Goal: Information Seeking & Learning: Find specific fact

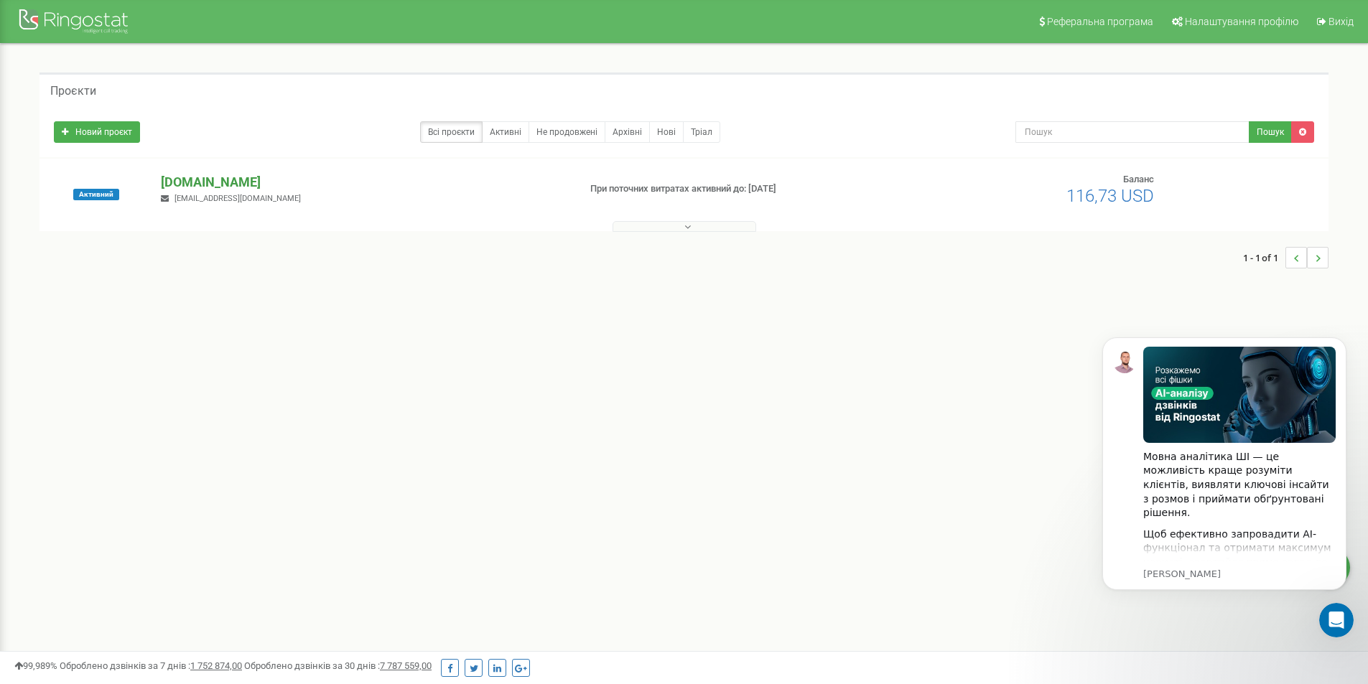
click at [198, 182] on p "[DOMAIN_NAME]" at bounding box center [364, 182] width 406 height 19
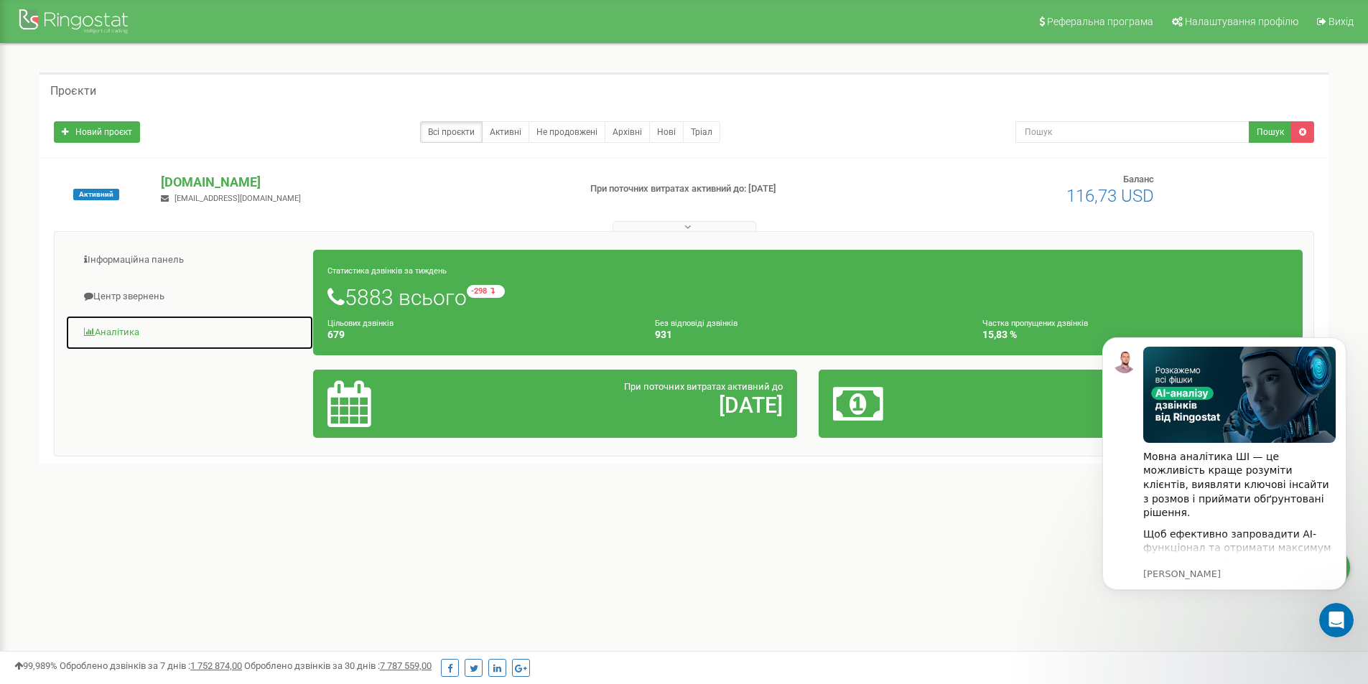
click at [127, 332] on link "Аналiтика" at bounding box center [189, 332] width 248 height 35
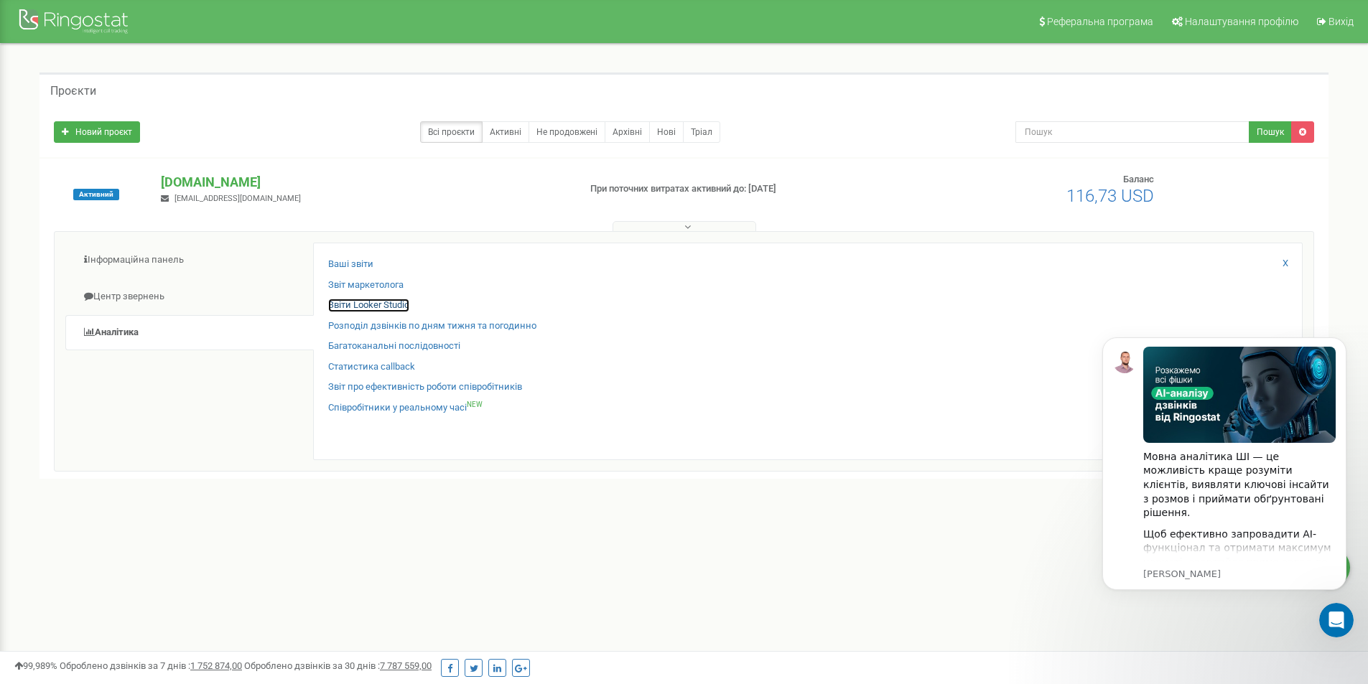
click at [386, 302] on link "Звіти Looker Studio" at bounding box center [368, 306] width 81 height 14
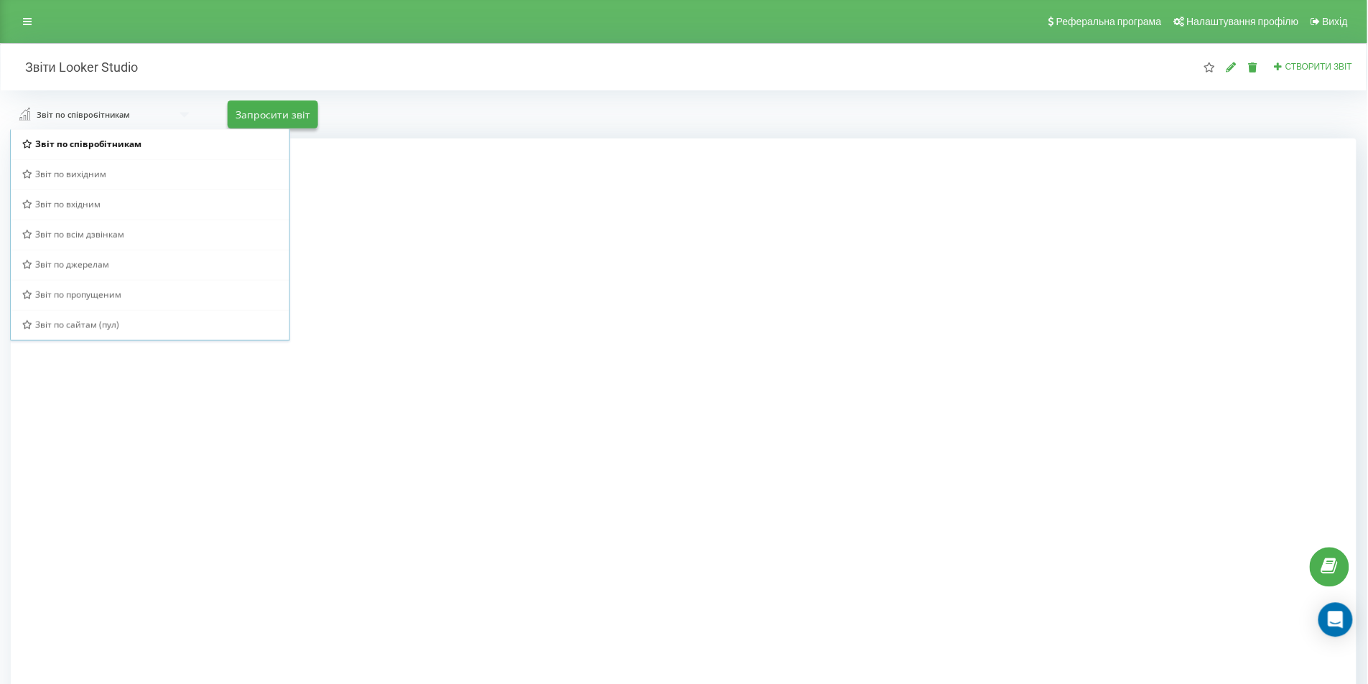
click at [104, 323] on span "Звіт по сайтам (пул)" at bounding box center [77, 325] width 84 height 12
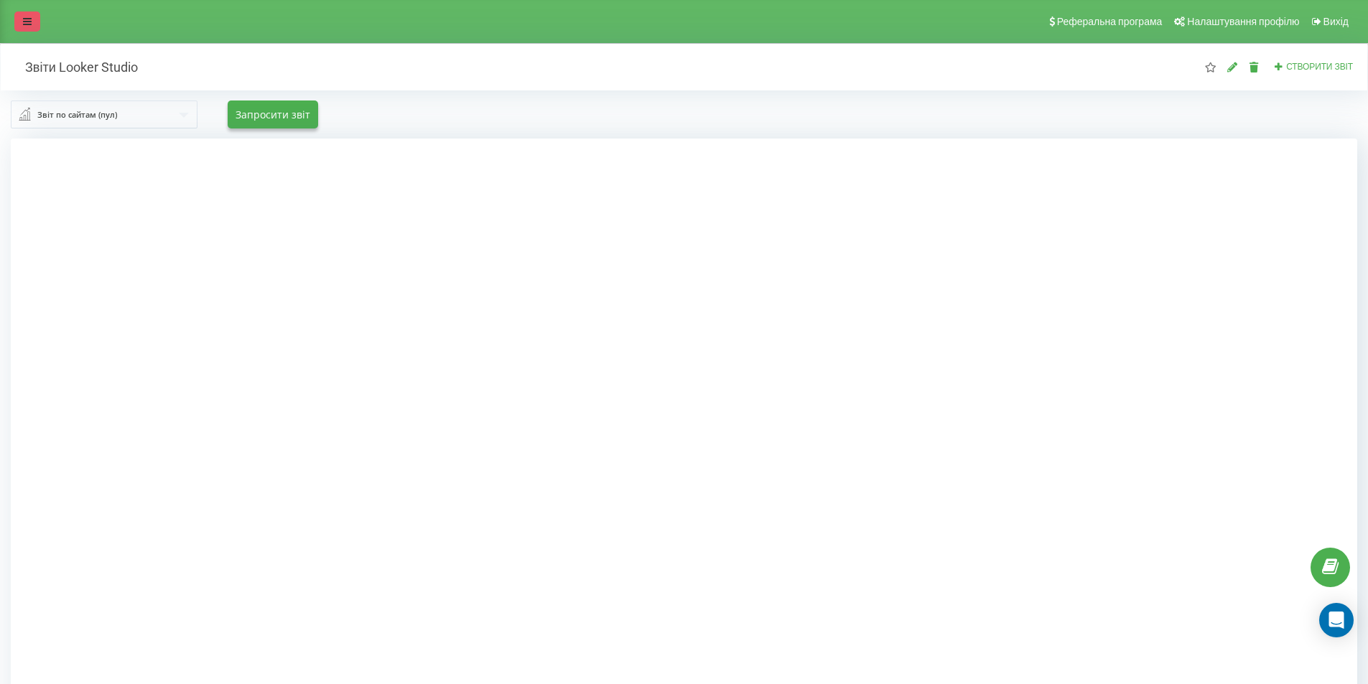
click at [19, 14] on link at bounding box center [27, 21] width 26 height 20
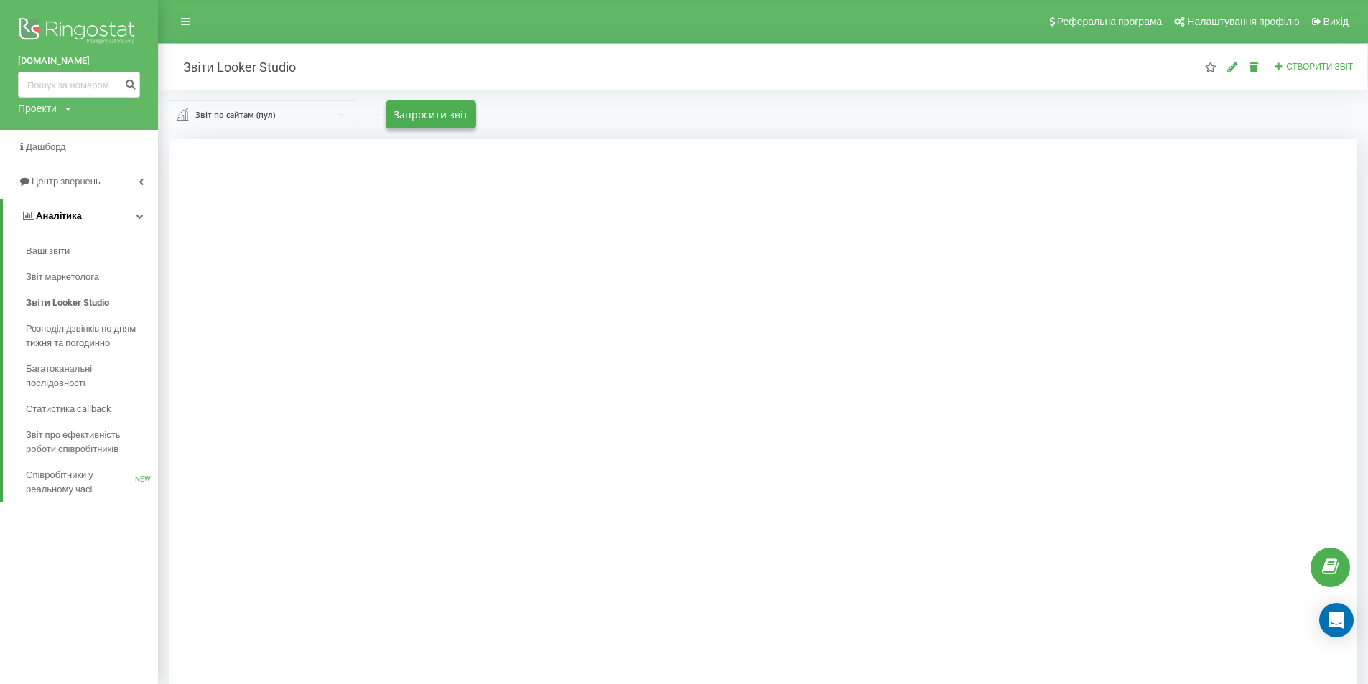
click at [80, 215] on link "Аналiтика" at bounding box center [80, 216] width 155 height 34
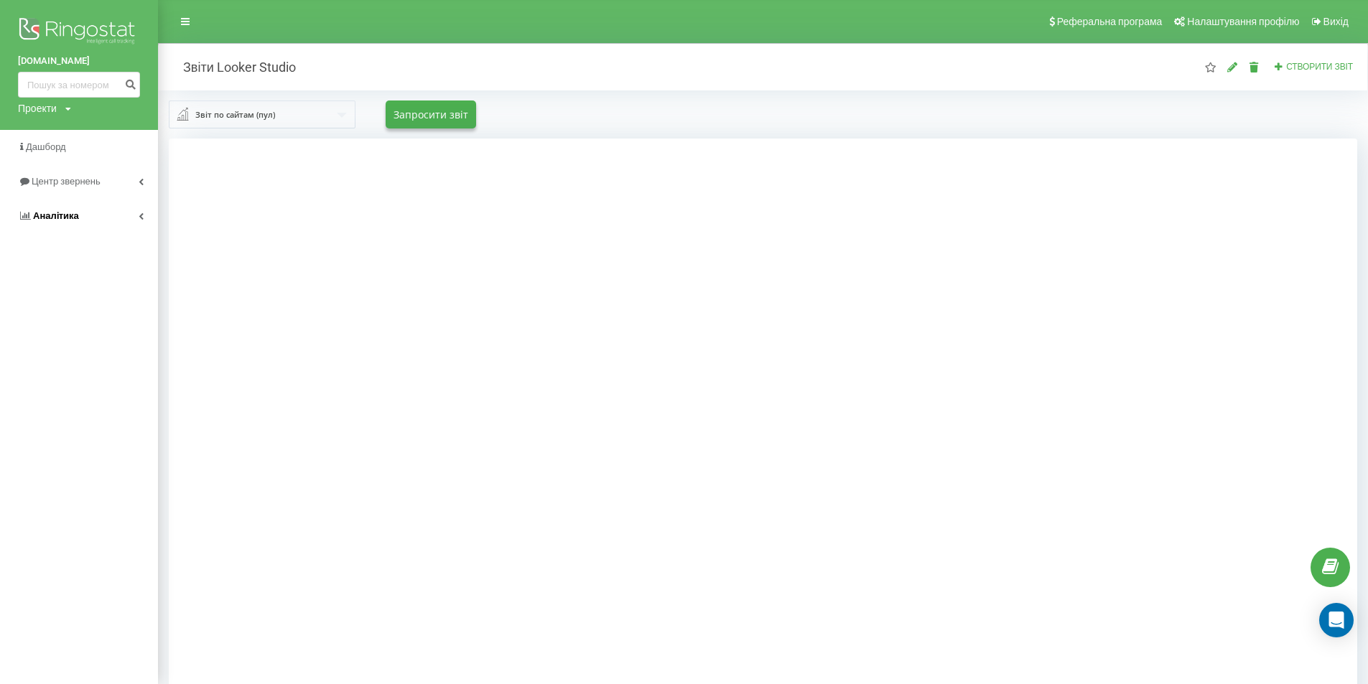
click at [80, 215] on link "Аналiтика" at bounding box center [79, 216] width 158 height 34
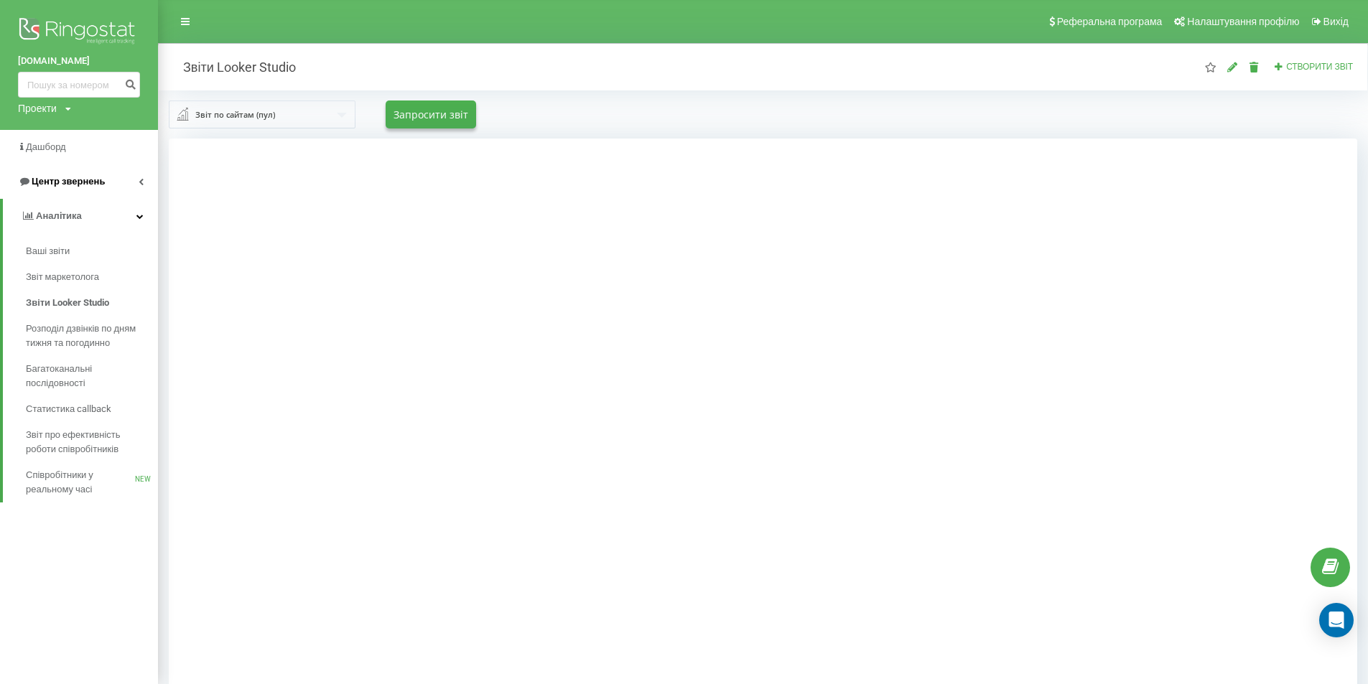
click at [134, 173] on link "Центр звернень" at bounding box center [79, 181] width 158 height 34
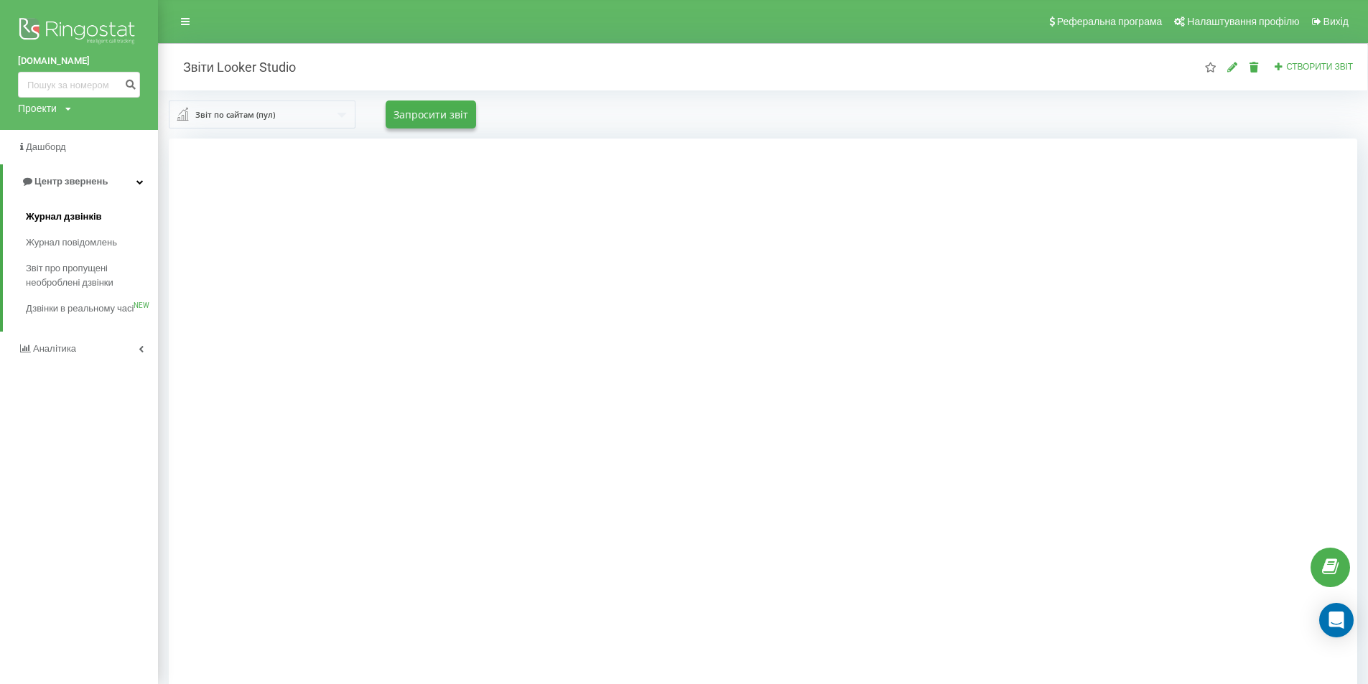
click at [80, 218] on span "Журнал дзвінків" at bounding box center [64, 217] width 76 height 14
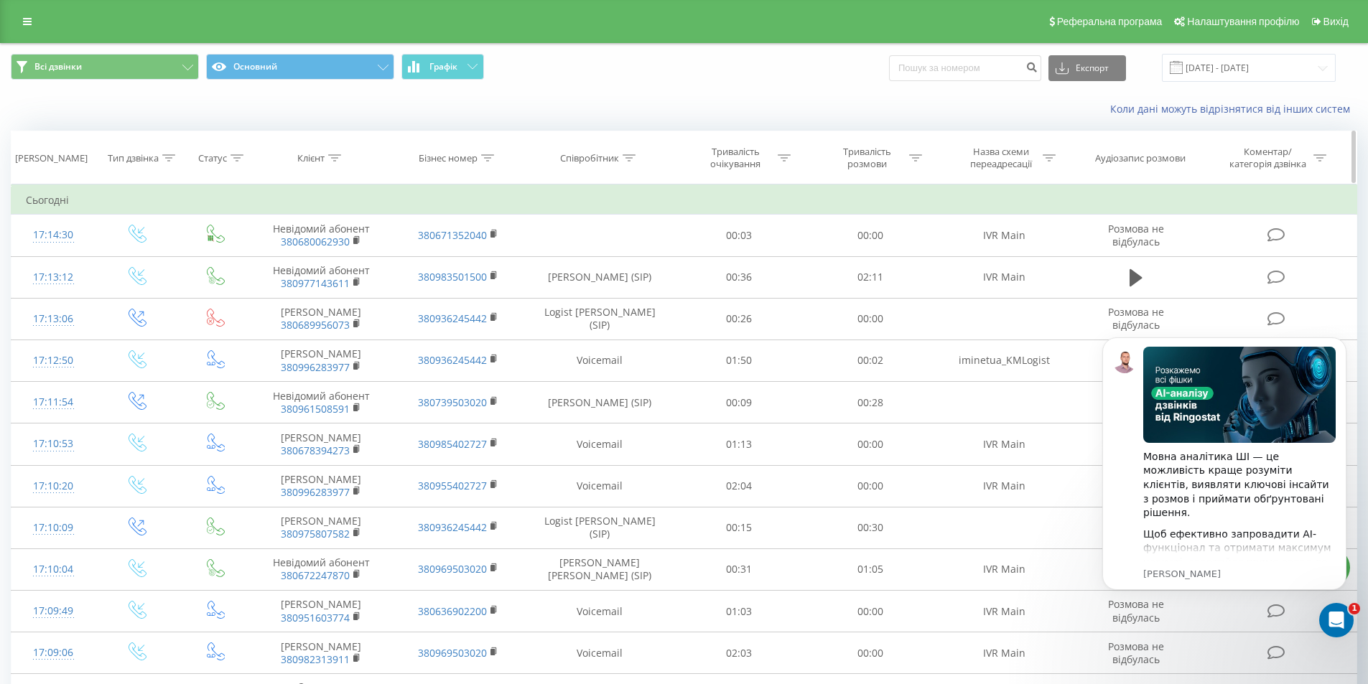
click at [335, 157] on icon at bounding box center [334, 157] width 13 height 7
click at [320, 261] on input "text" at bounding box center [321, 260] width 126 height 25
paste input "[PHONE_NUMBER]"
click at [353, 285] on span "OK" at bounding box center [352, 289] width 40 height 22
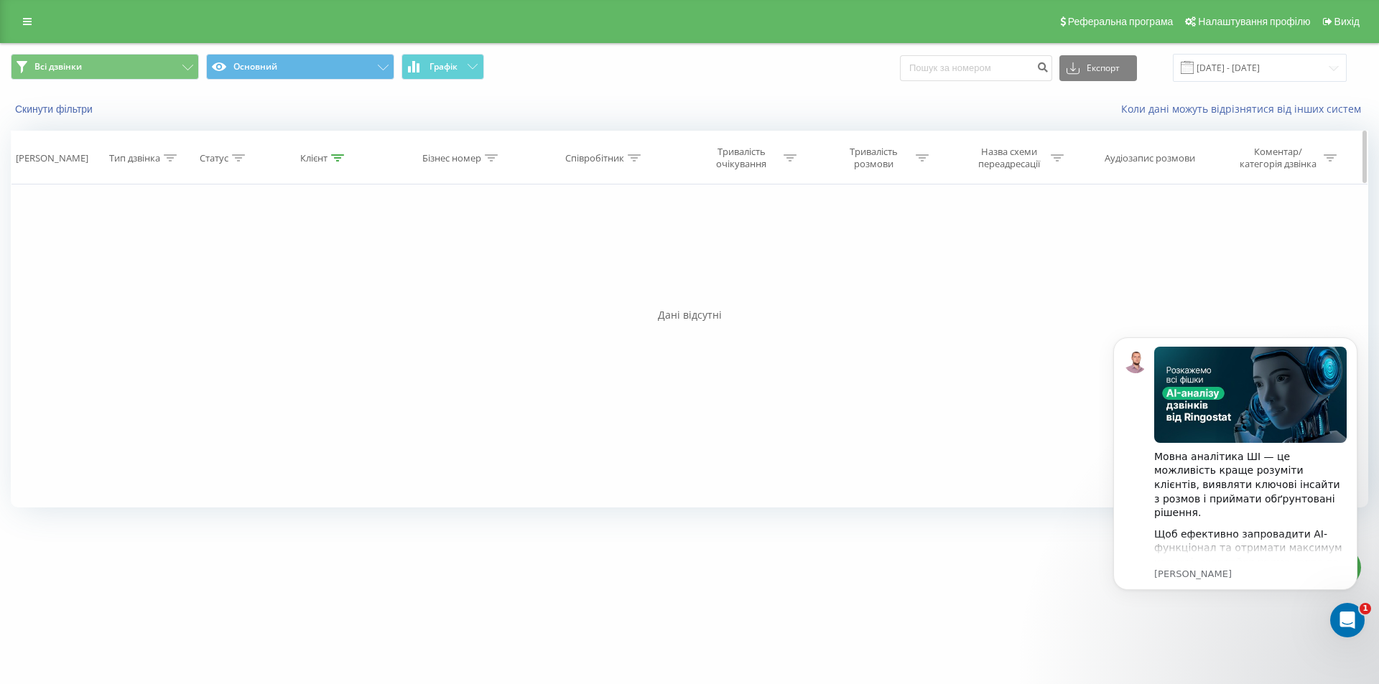
click at [337, 161] on icon at bounding box center [337, 157] width 13 height 7
drag, startPoint x: 269, startPoint y: 261, endPoint x: 223, endPoint y: 257, distance: 46.2
click at [223, 258] on div "Фільтрувати за умовою Дорівнює Введіть значення Скасувати OK Фільтрувати за умо…" at bounding box center [689, 346] width 1357 height 323
click at [345, 285] on span "OK" at bounding box center [354, 289] width 40 height 22
click at [337, 164] on div at bounding box center [337, 158] width 13 height 12
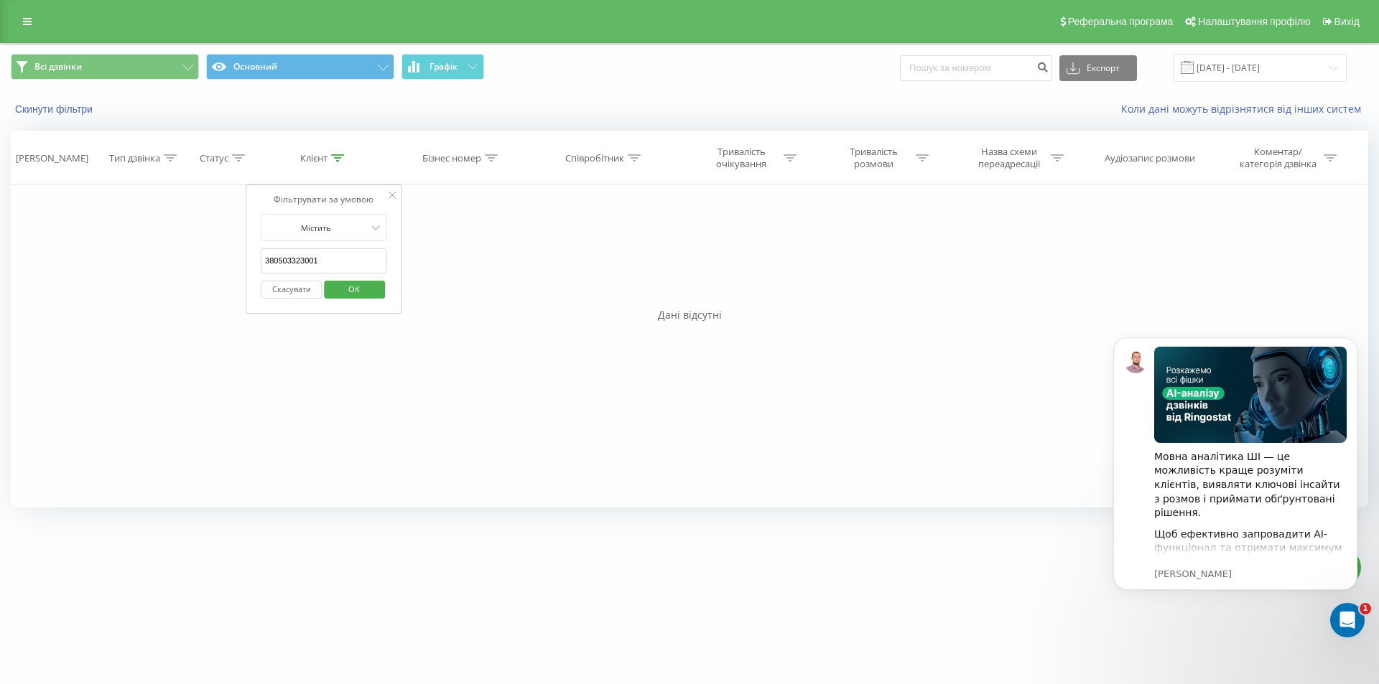
drag, startPoint x: 276, startPoint y: 258, endPoint x: 219, endPoint y: 255, distance: 56.8
click at [220, 256] on div "Фільтрувати за умовою Дорівнює Введіть значення Скасувати OK Фільтрувати за умо…" at bounding box center [689, 346] width 1357 height 323
type input "503323001"
click at [360, 293] on span "OK" at bounding box center [354, 289] width 40 height 22
